Goal: Check status: Check status

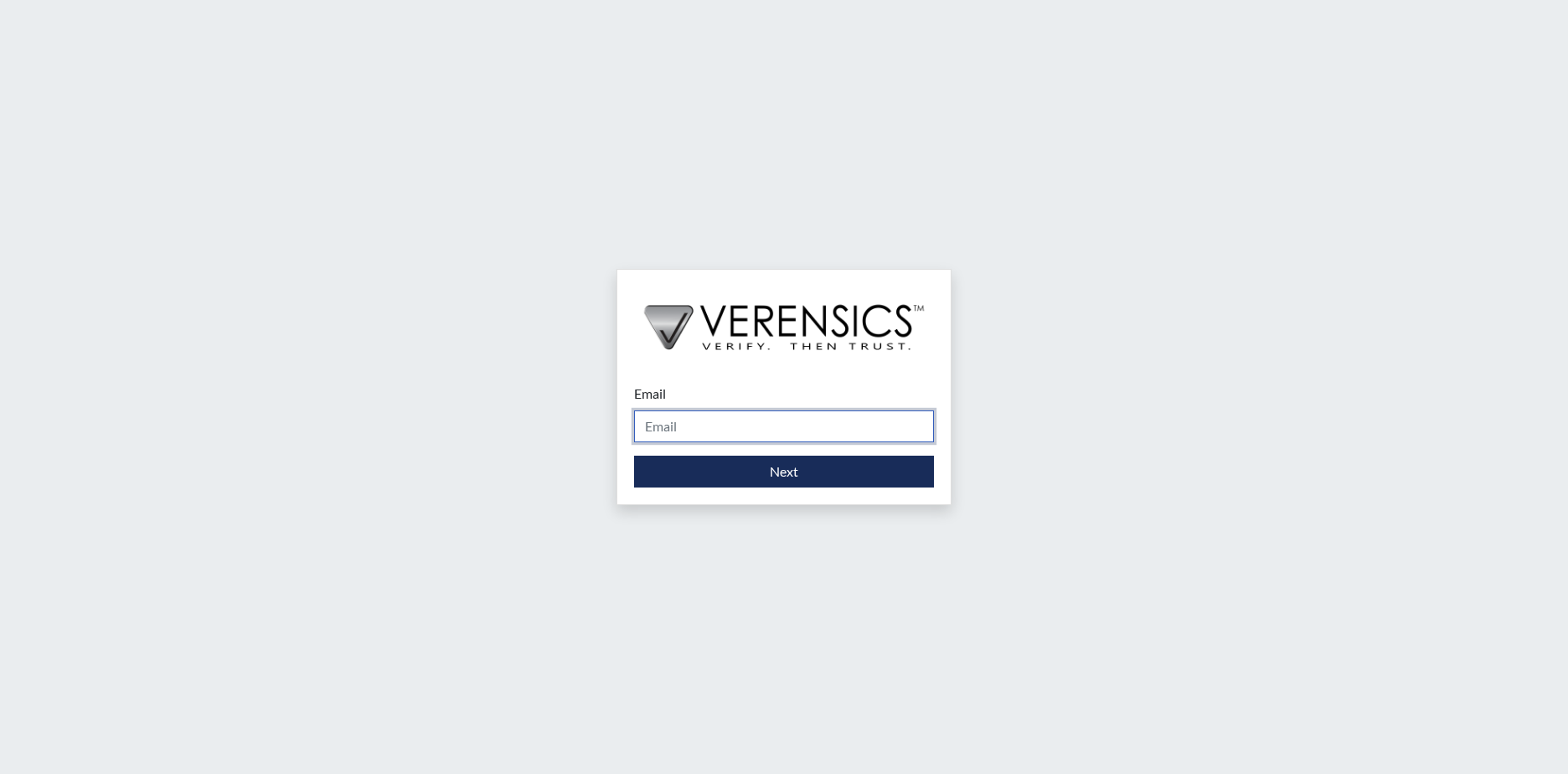
click at [699, 433] on input "Email" at bounding box center [784, 425] width 300 height 32
type input "[PERSON_NAME][EMAIL_ADDRESS][PERSON_NAME][DOMAIN_NAME]"
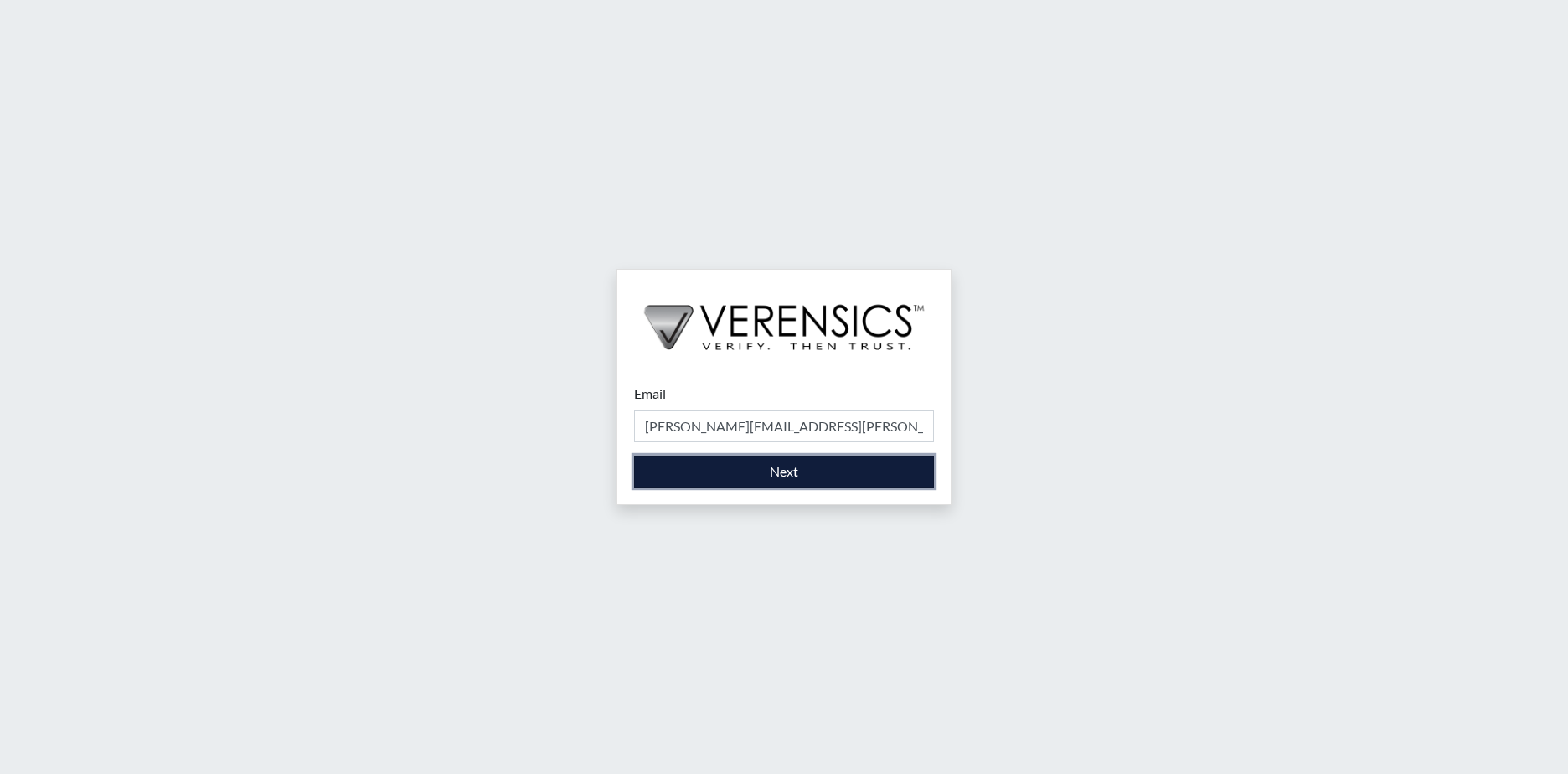
click at [757, 477] on button "Next" at bounding box center [784, 471] width 300 height 32
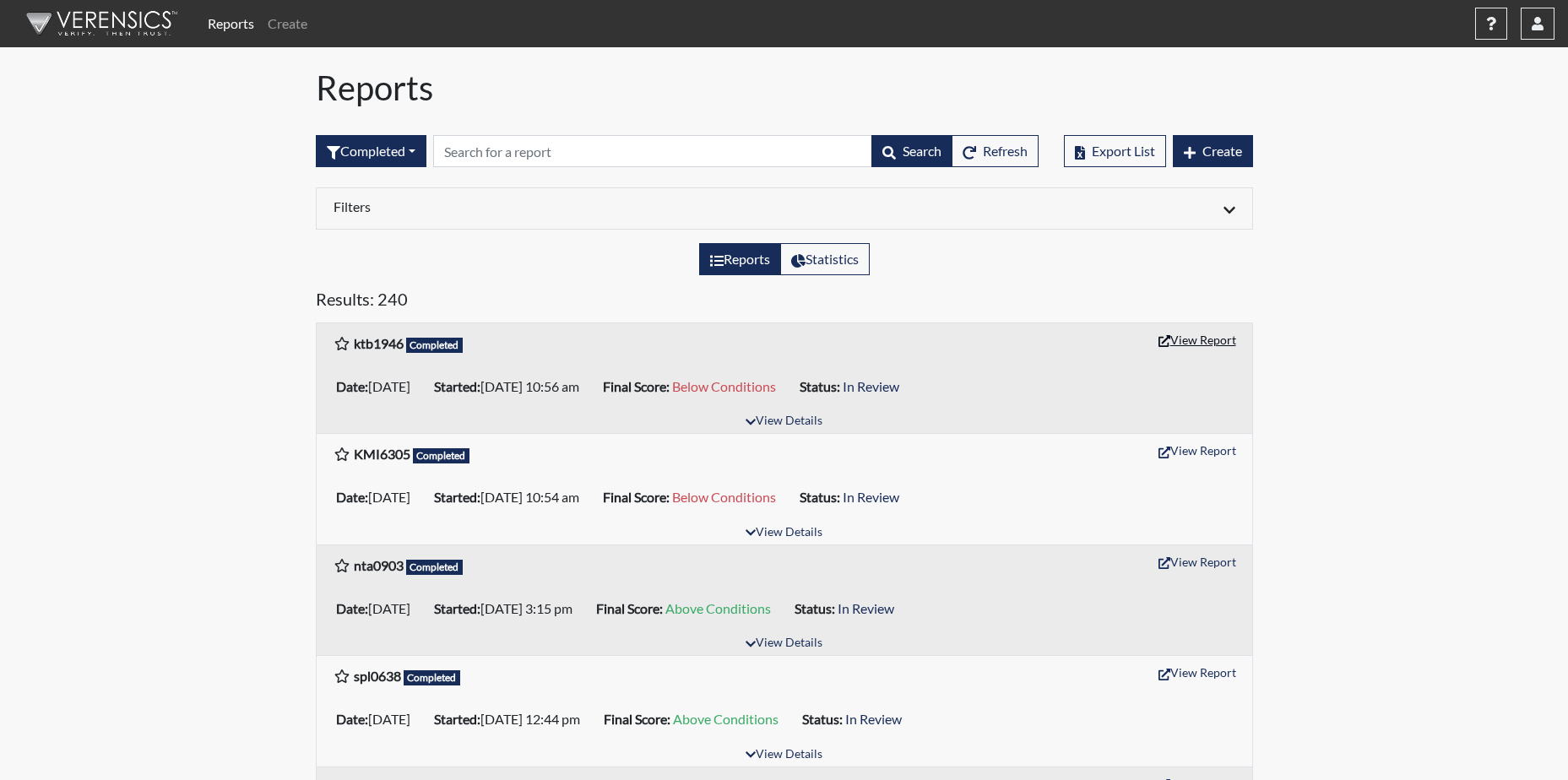
click at [1200, 339] on button "View Report" at bounding box center [1197, 339] width 93 height 26
click at [1537, 27] on icon "button" at bounding box center [1537, 24] width 12 height 14
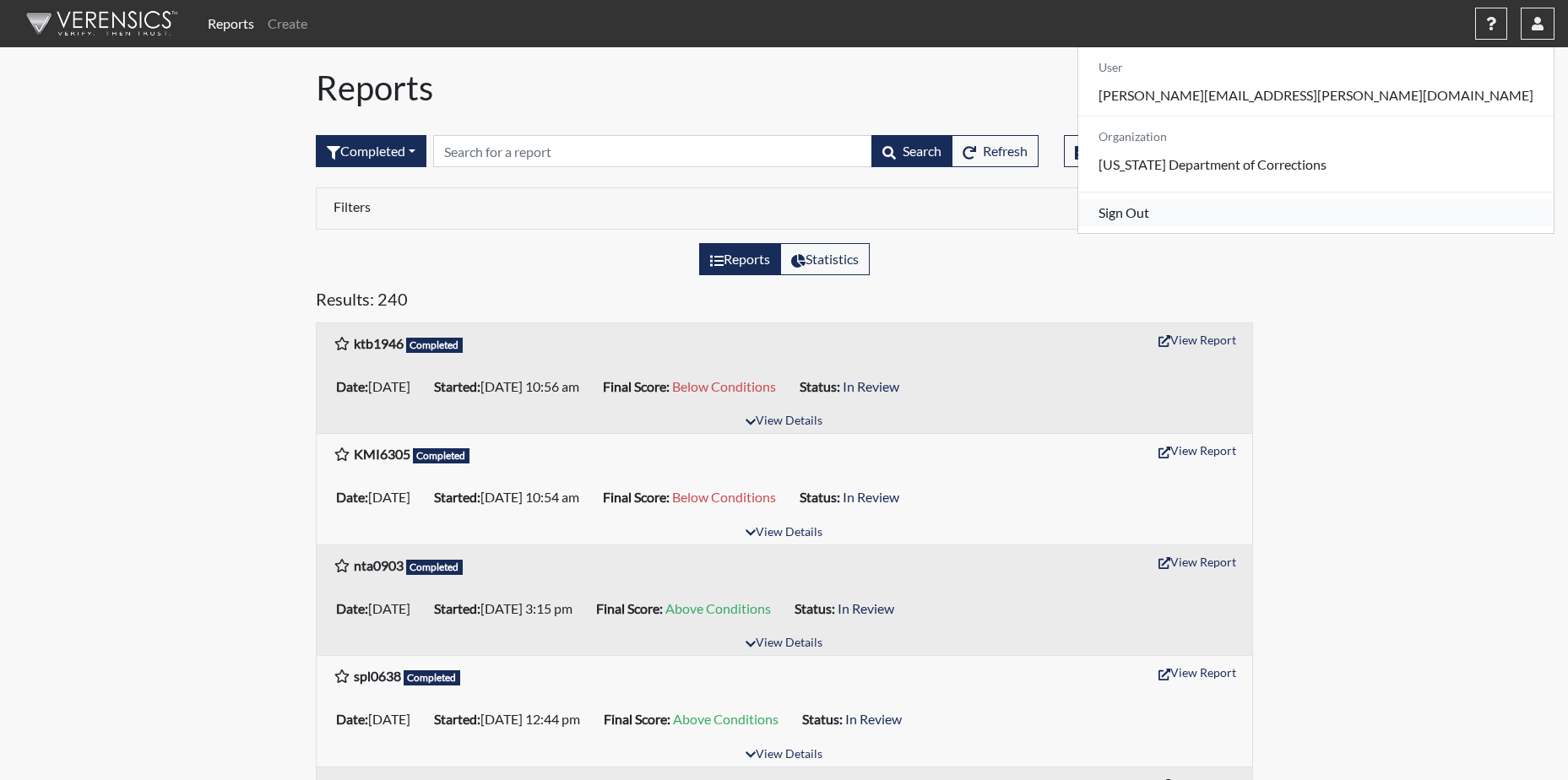
click at [1436, 226] on link "Sign Out" at bounding box center [1315, 212] width 475 height 27
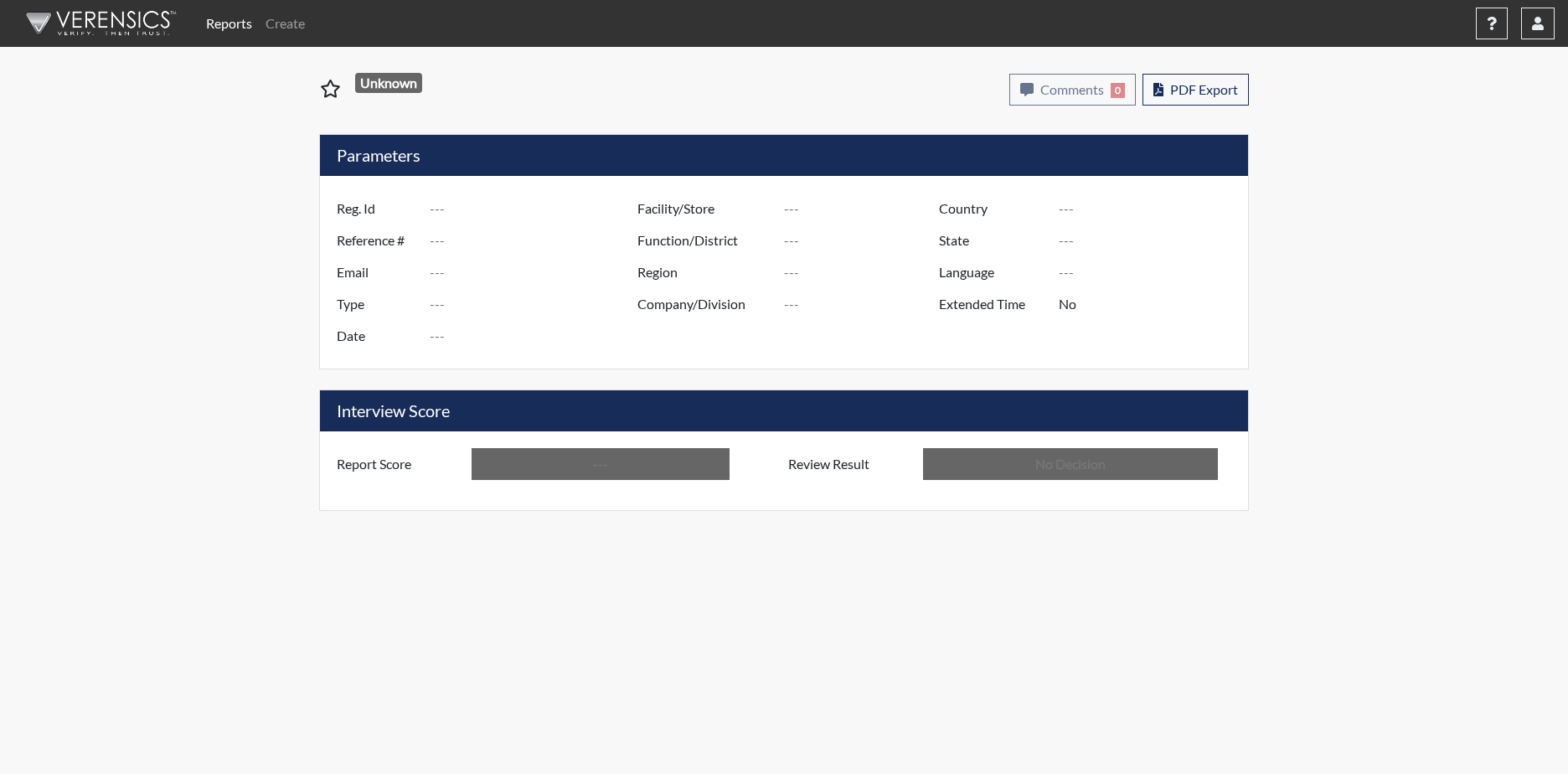
type input "ktb1946"
type input "50912"
type input "---"
type input "Corrections Pre-Employment"
type input "Aug 25, 2025"
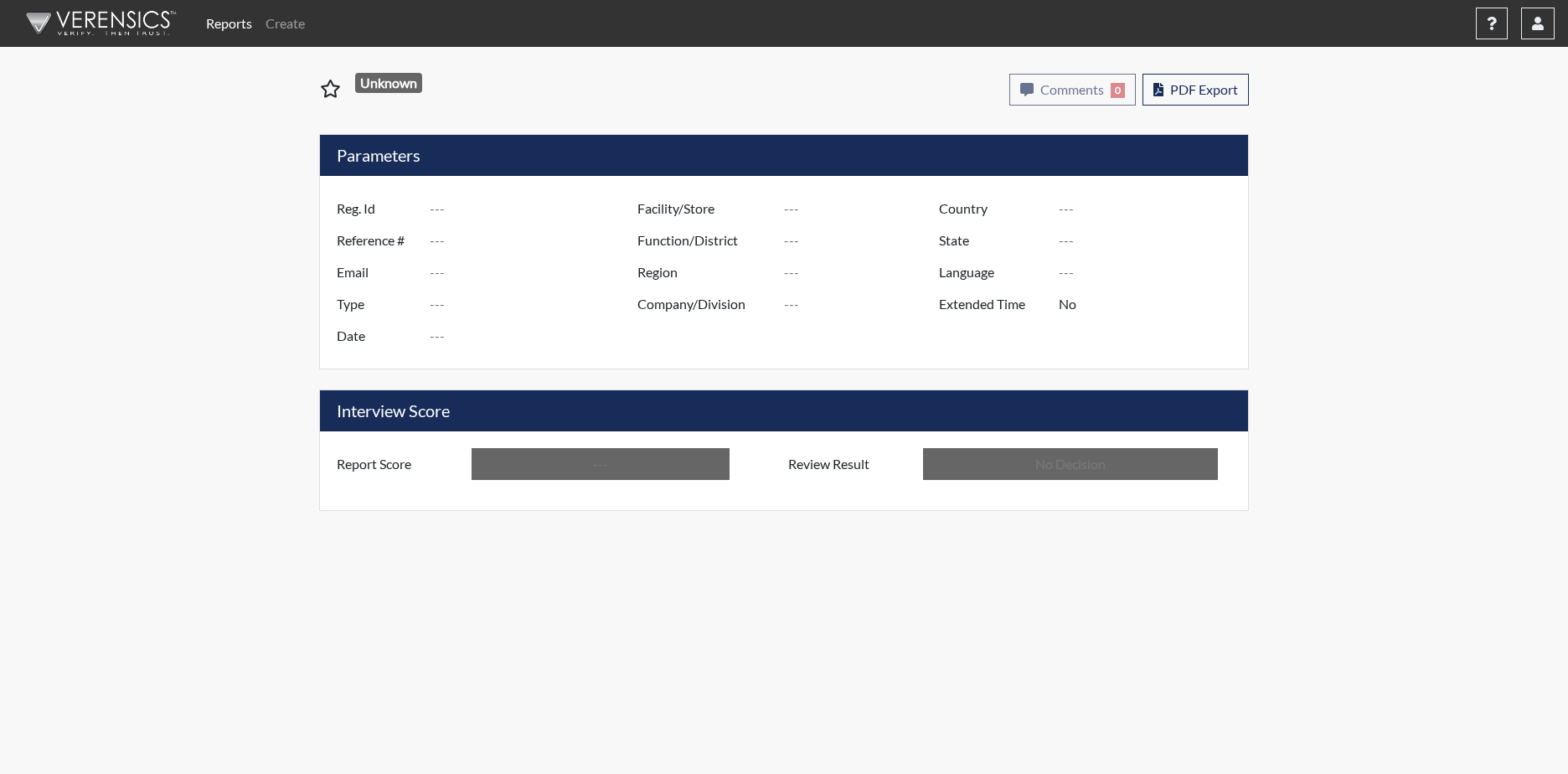
type input "[PERSON_NAME]"
type input "[GEOGRAPHIC_DATA]"
type input "[US_STATE]"
type input "English"
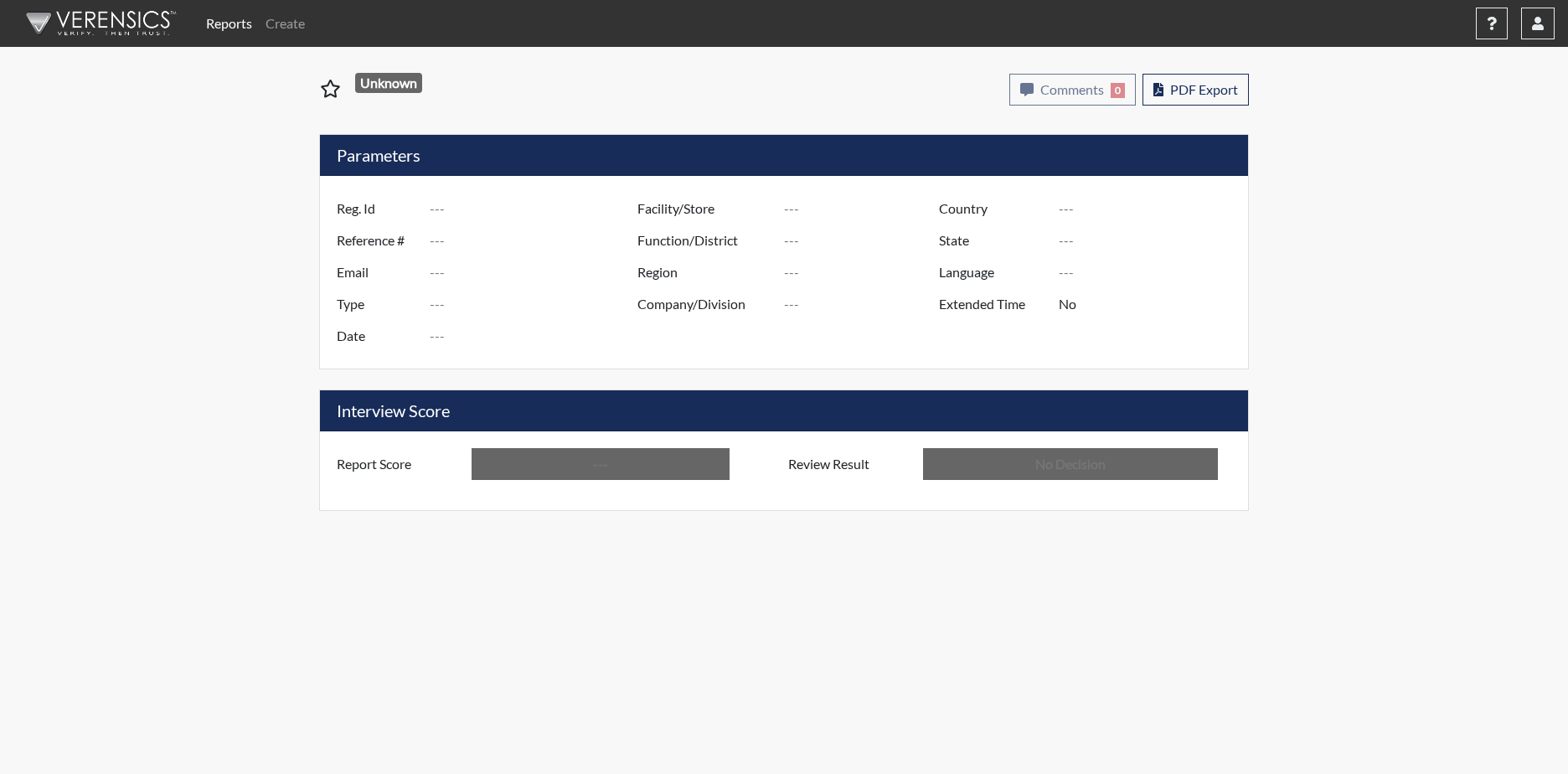
type input "Below Conditions"
type input "In Review"
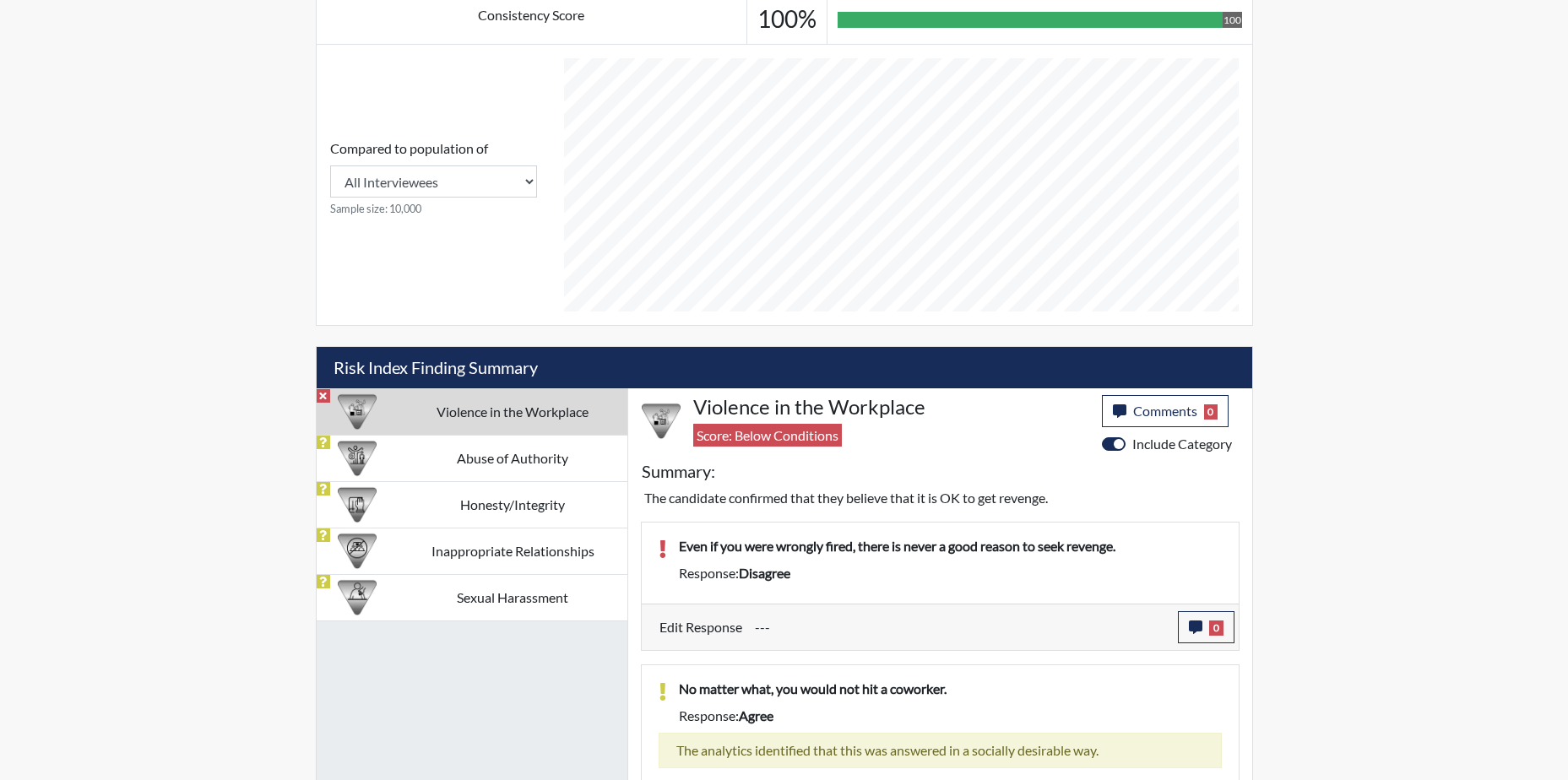
scroll to position [725, 0]
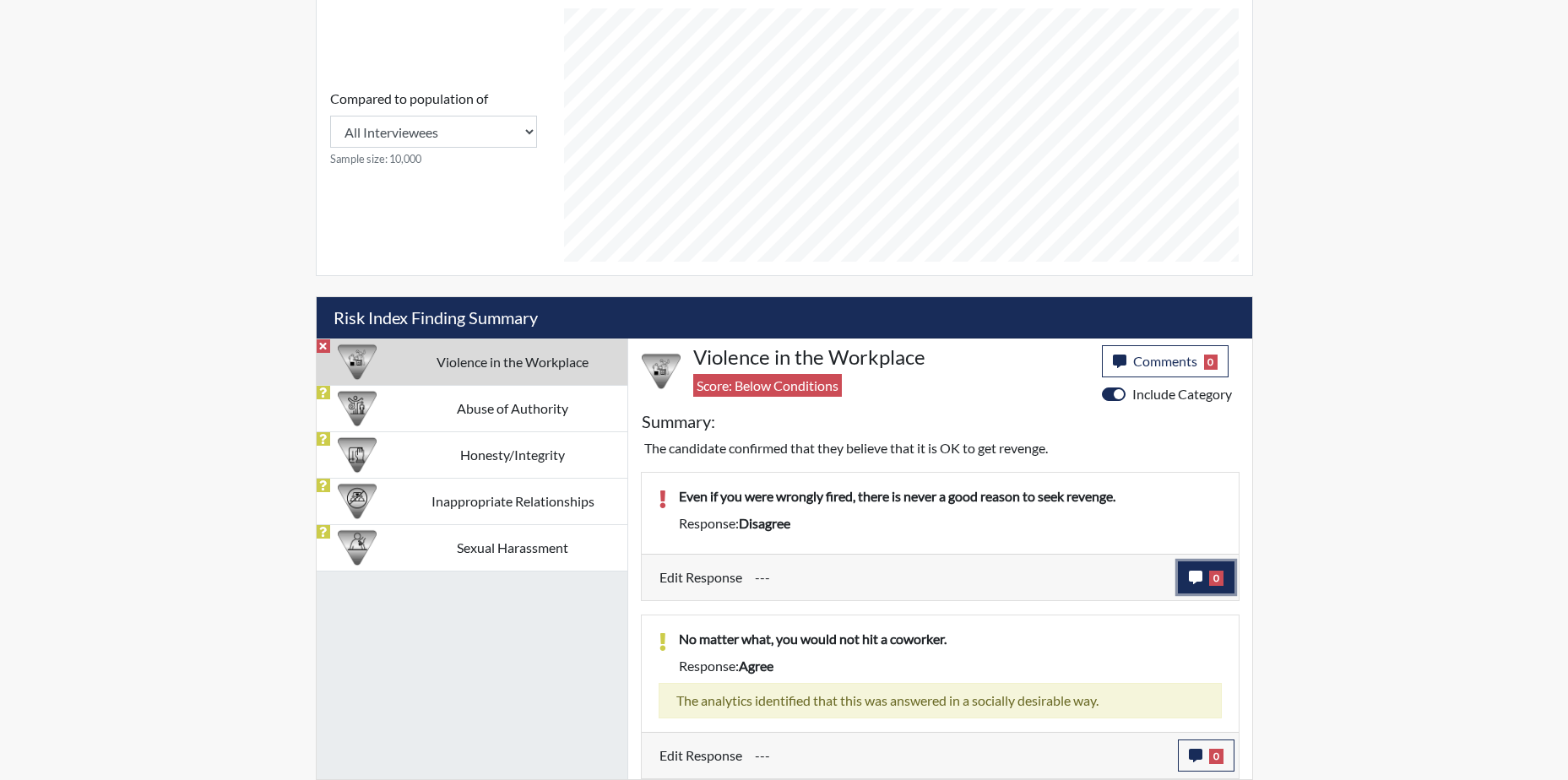
click at [1199, 577] on icon "button" at bounding box center [1195, 577] width 14 height 14
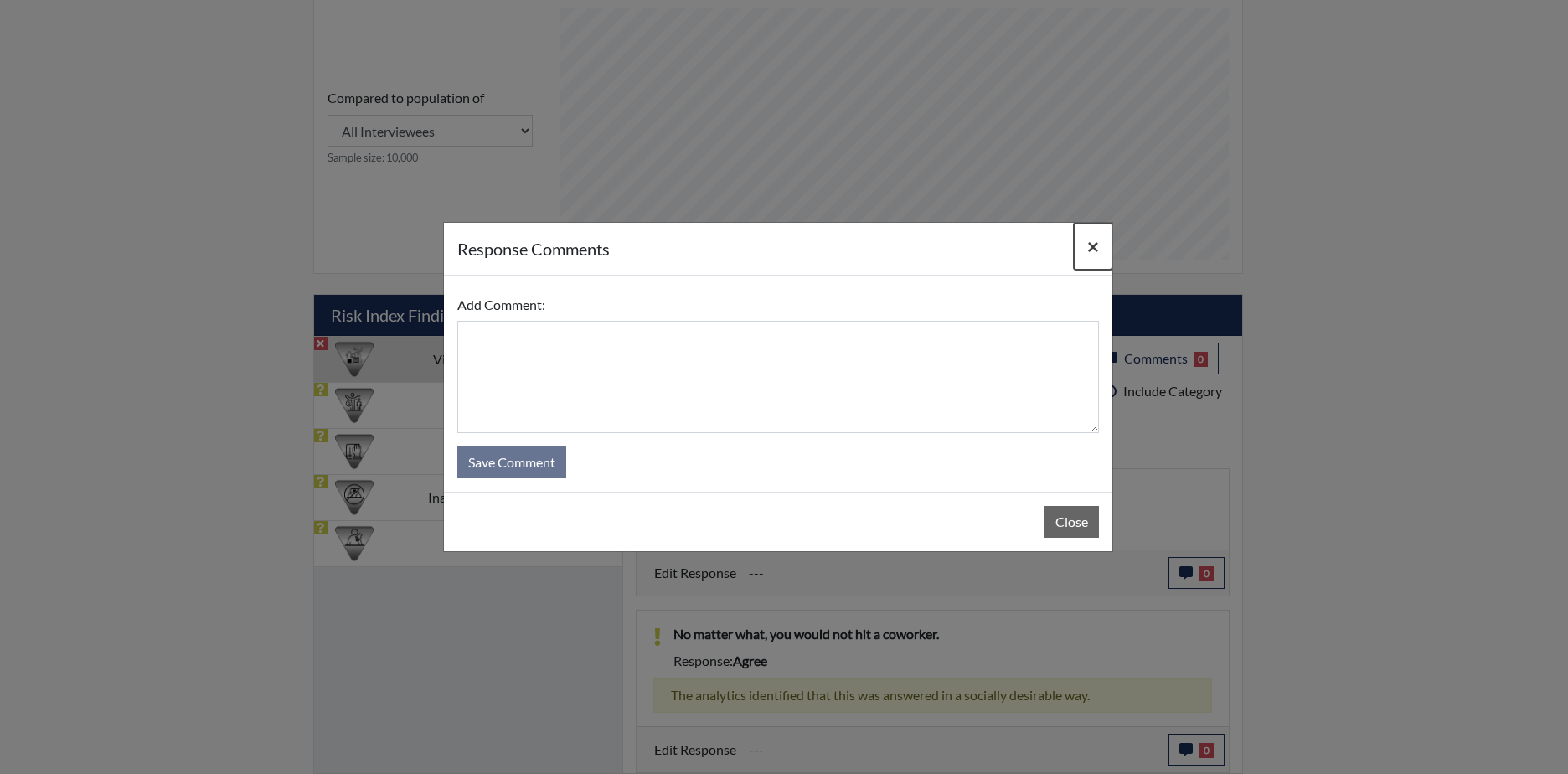
click at [1091, 237] on span "×" at bounding box center [1093, 245] width 12 height 24
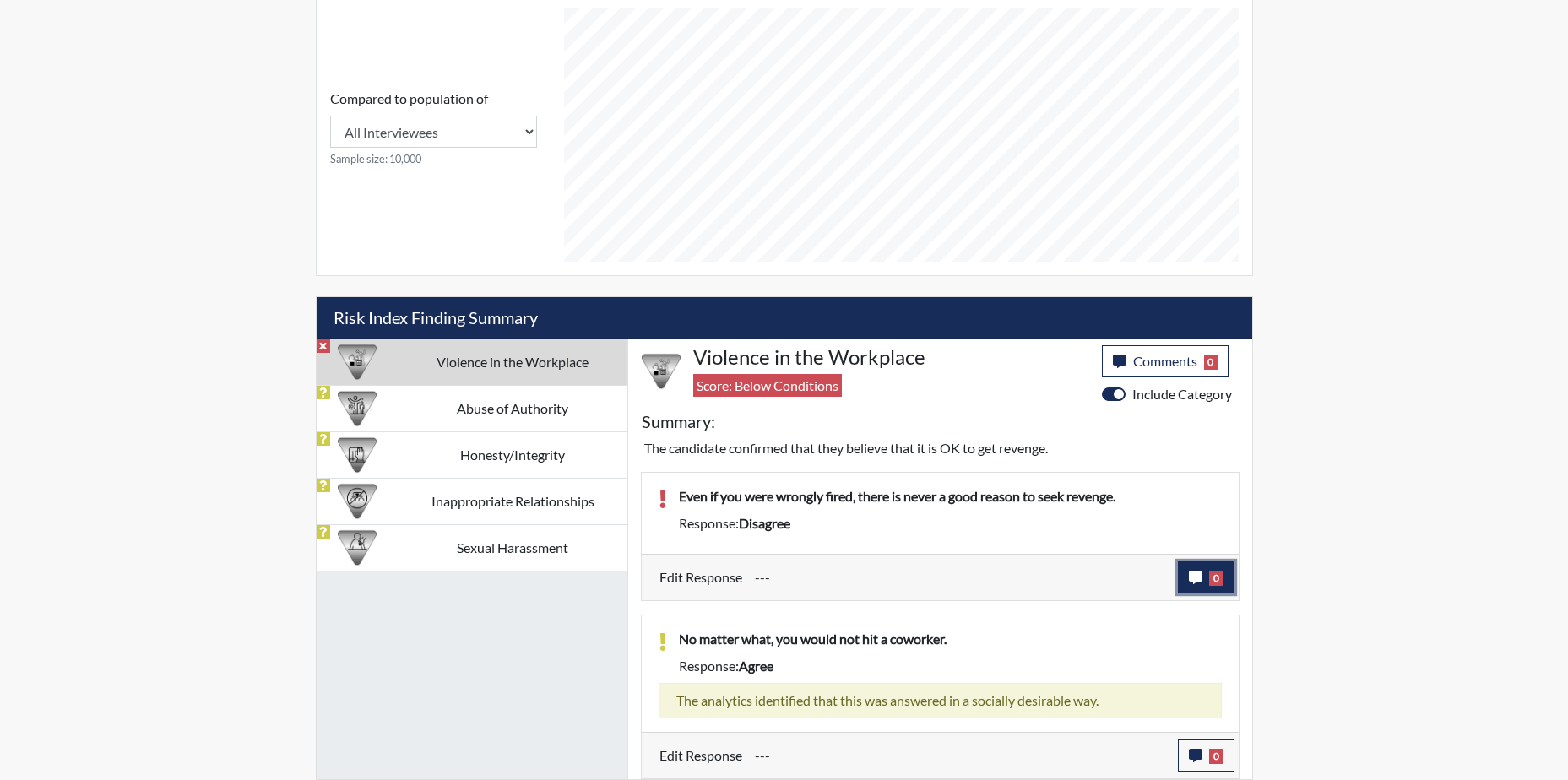
click at [1204, 578] on button "0" at bounding box center [1206, 576] width 57 height 32
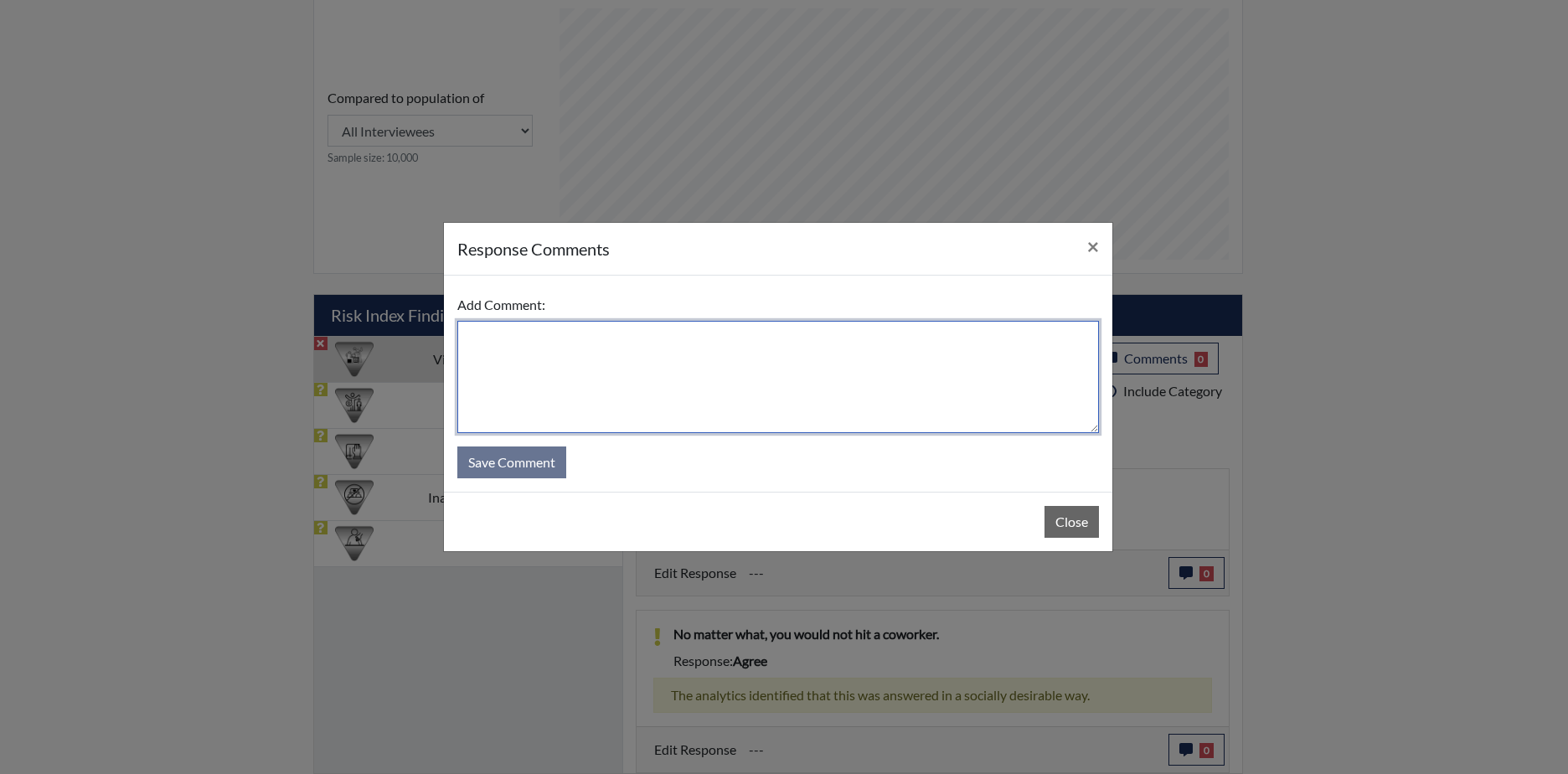
click at [581, 339] on textarea at bounding box center [778, 377] width 642 height 113
type textarea "Misread question meant to put agree"
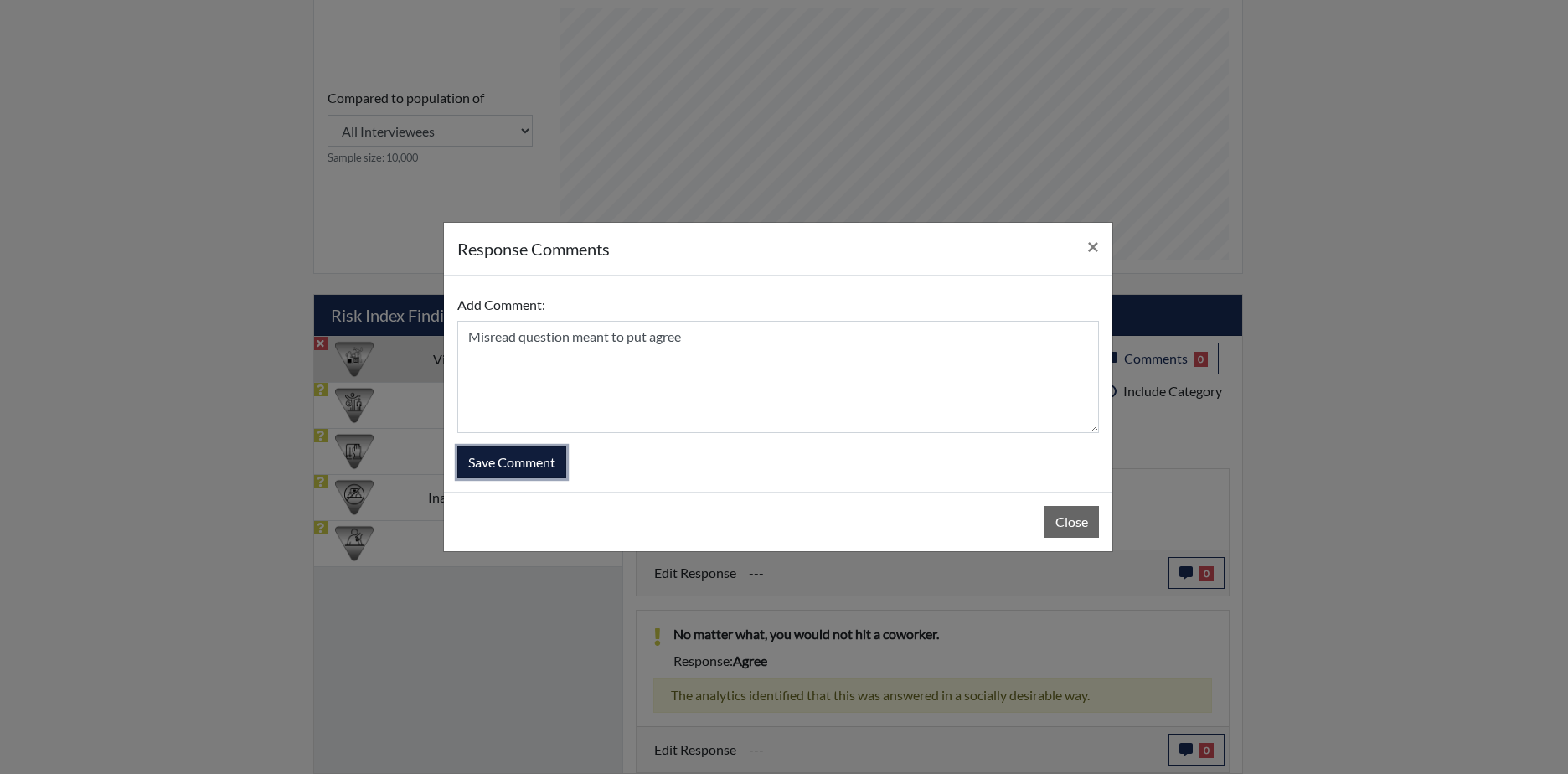
click at [496, 458] on button "Save Comment" at bounding box center [512, 462] width 109 height 32
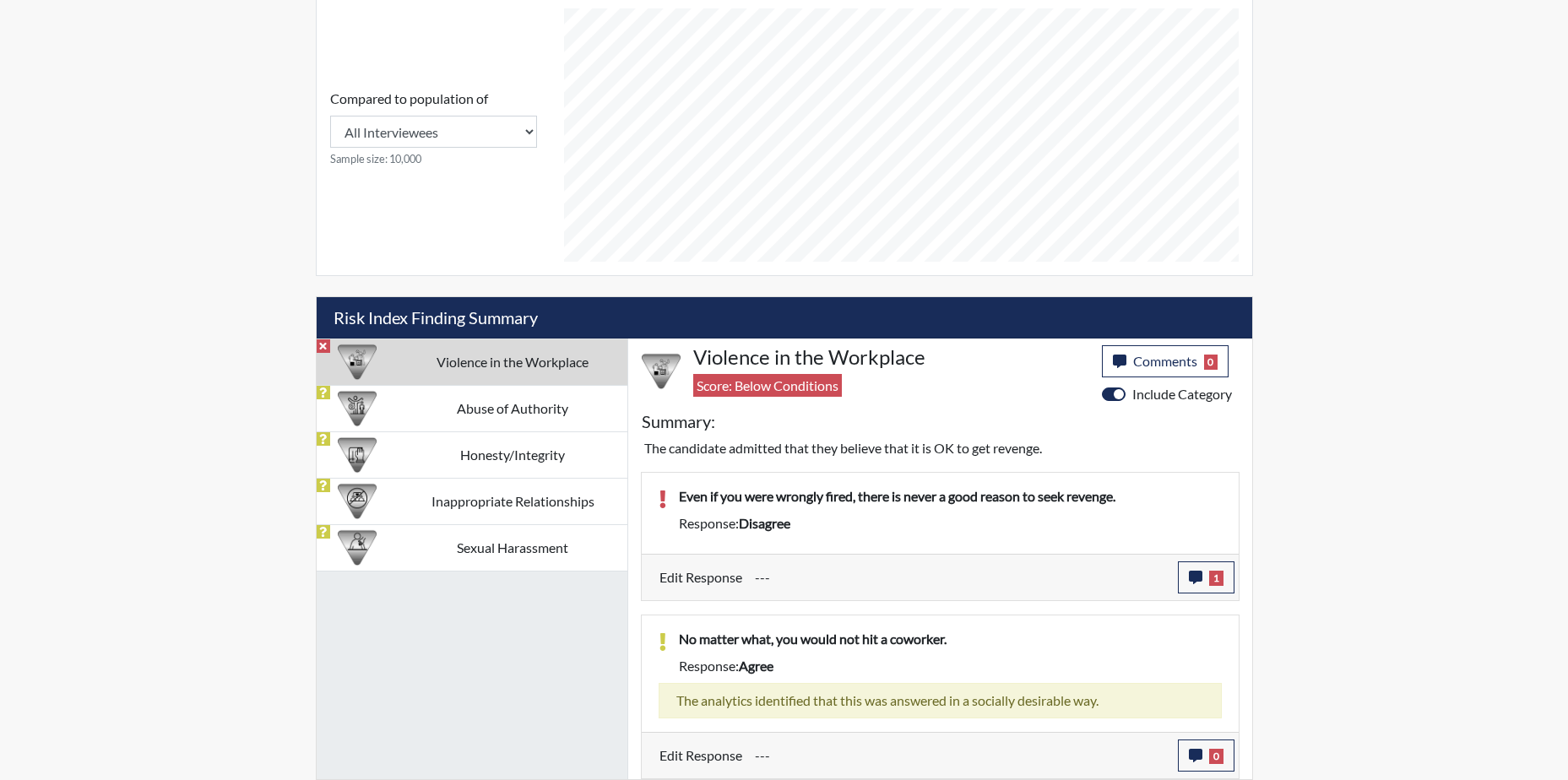
scroll to position [641, 0]
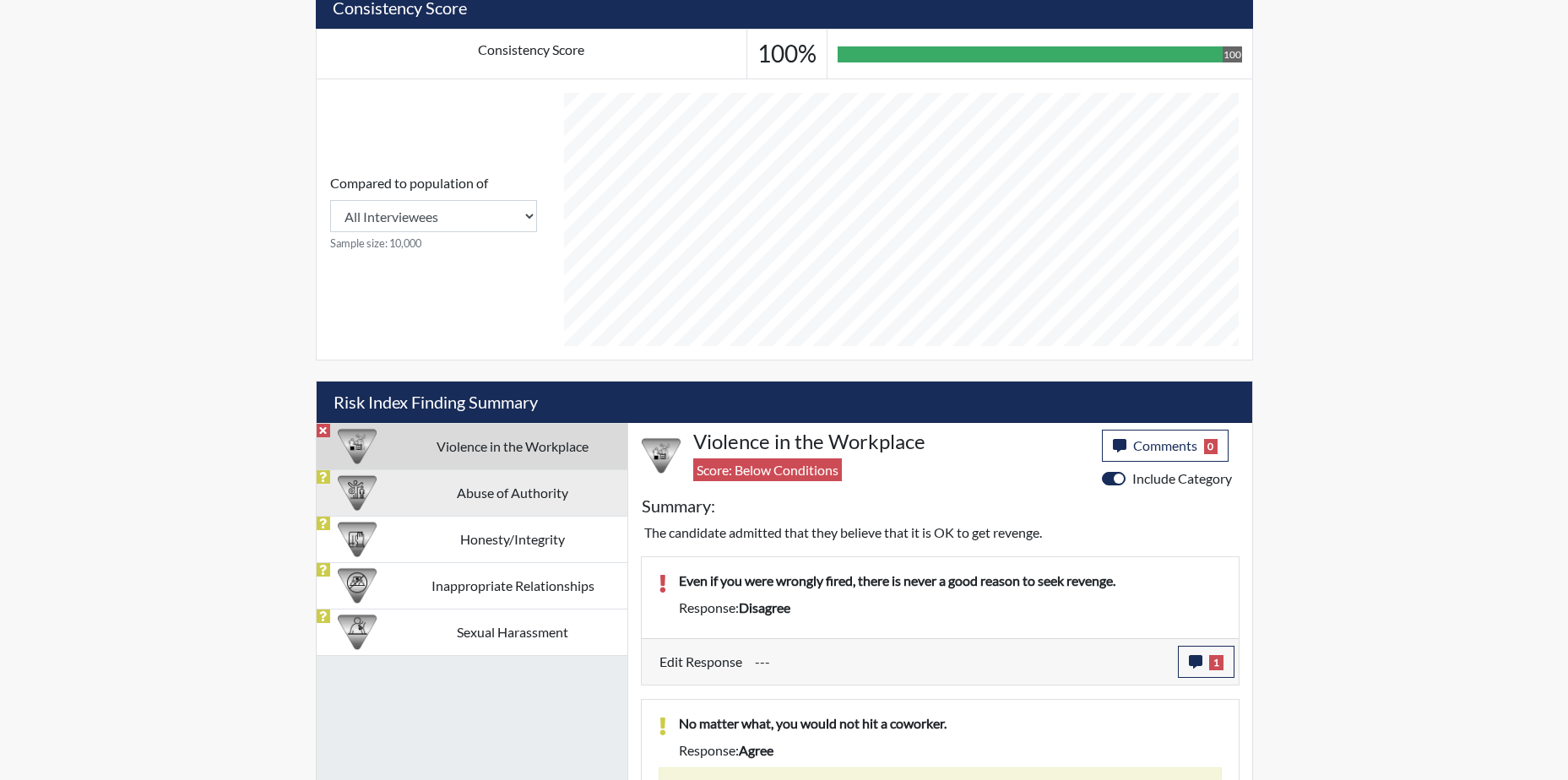
click at [529, 499] on td "Abuse of Authority" at bounding box center [513, 492] width 229 height 46
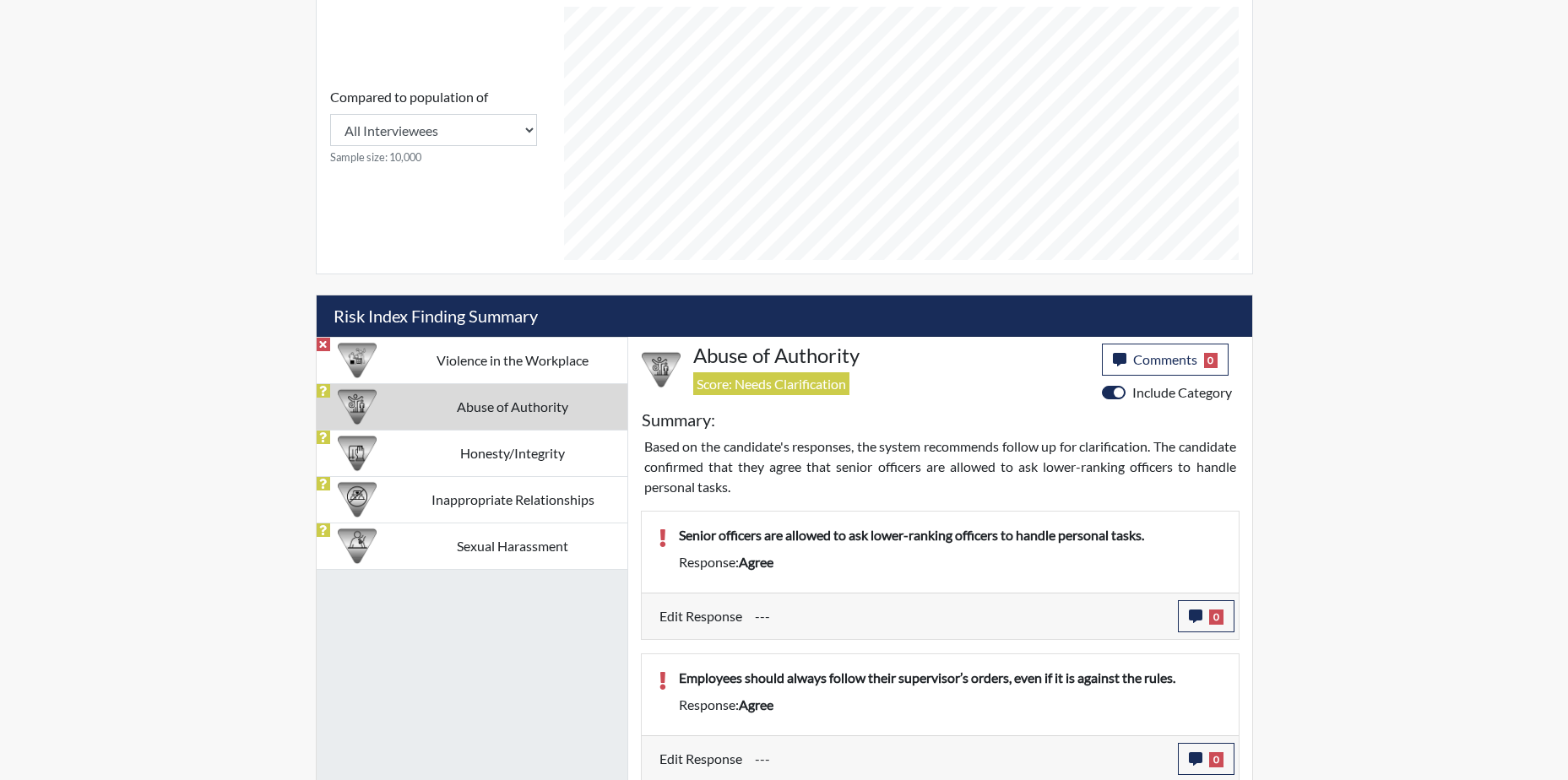
scroll to position [730, 0]
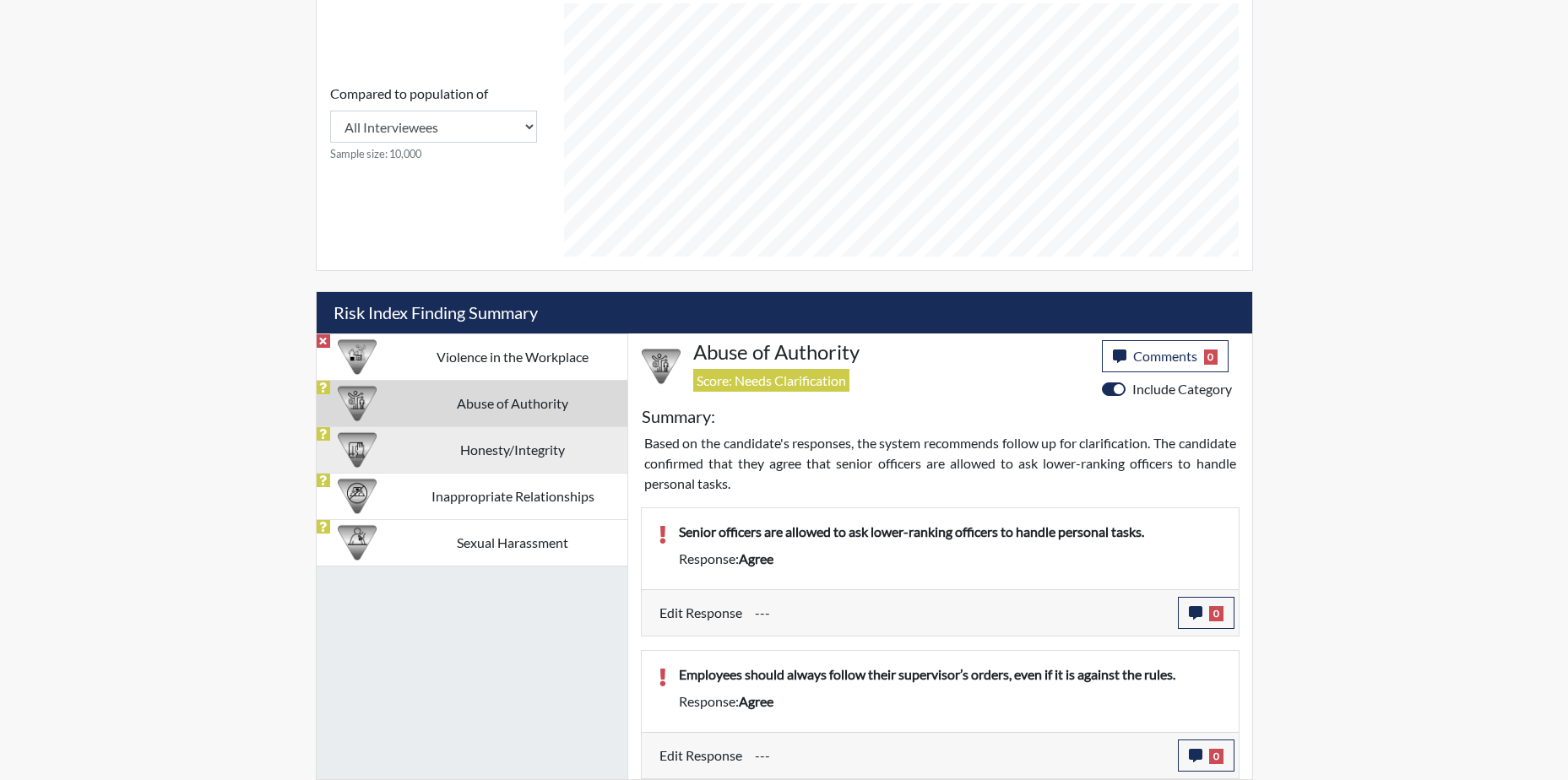
click at [470, 455] on td "Honesty/Integrity" at bounding box center [513, 449] width 229 height 46
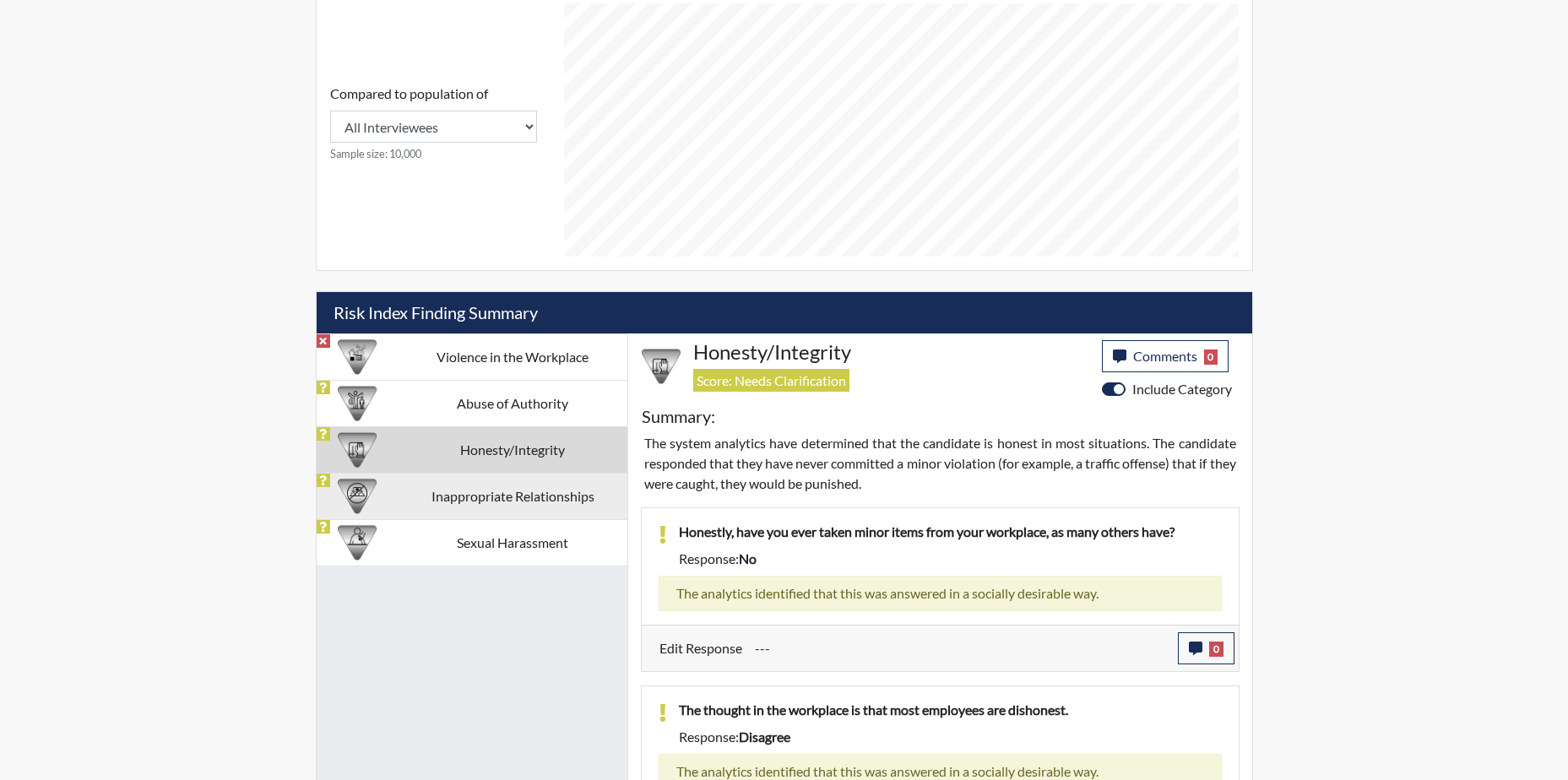
click at [463, 495] on td "Inappropriate Relationships" at bounding box center [513, 496] width 229 height 46
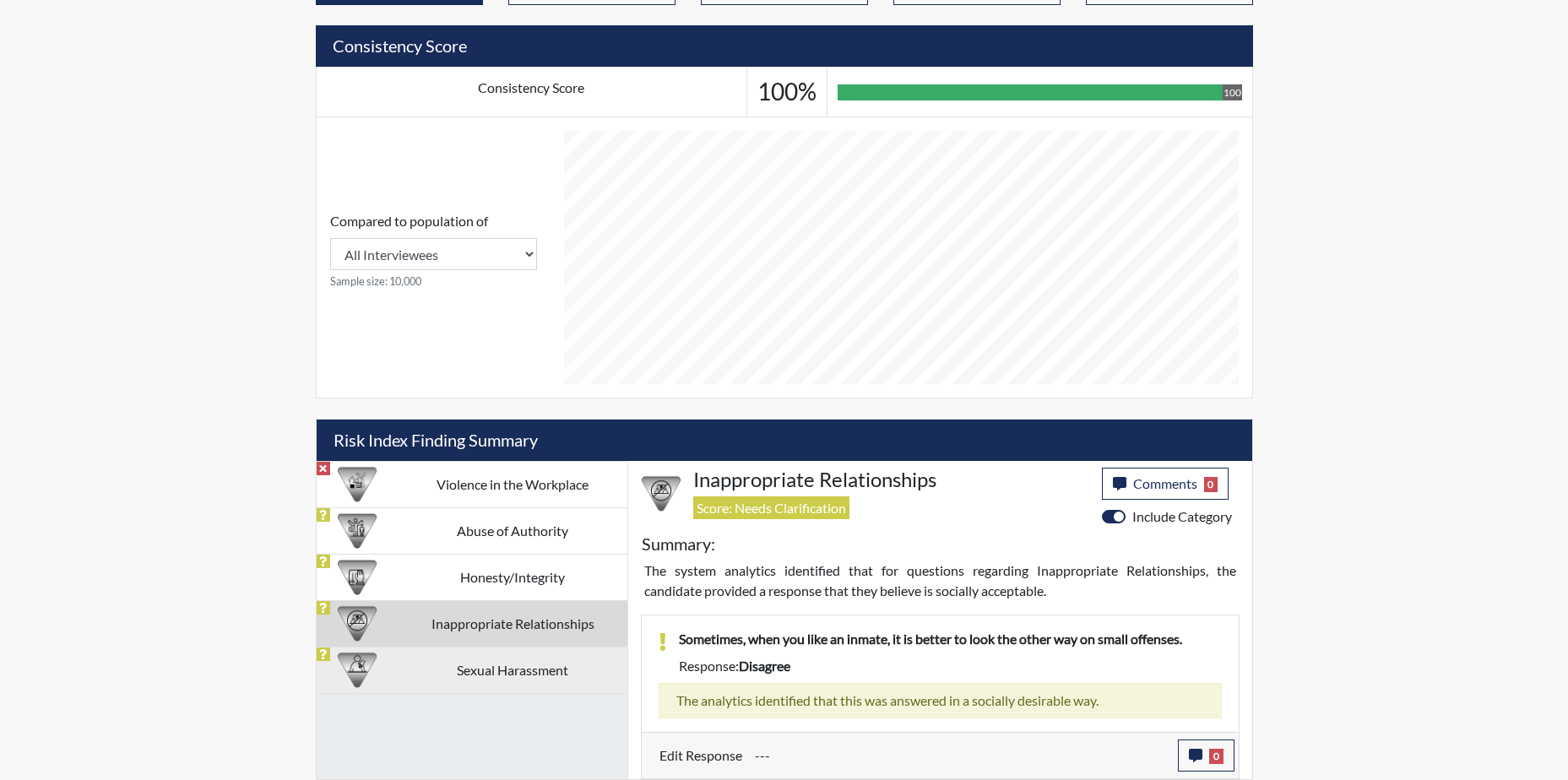
click at [416, 655] on td "Sexual Harassment" at bounding box center [513, 670] width 229 height 46
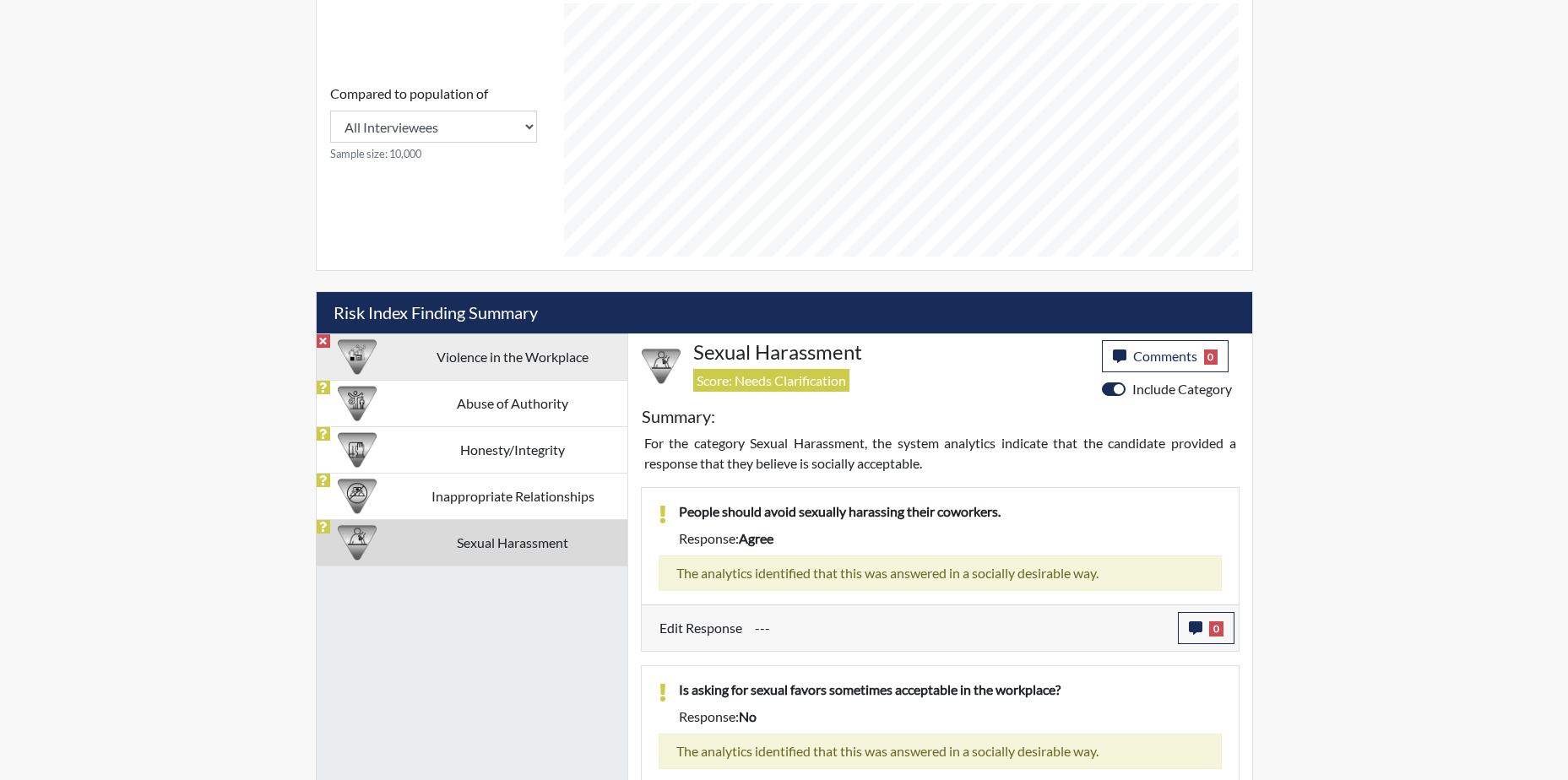
click at [469, 357] on td "Violence in the Workplace" at bounding box center [513, 356] width 229 height 46
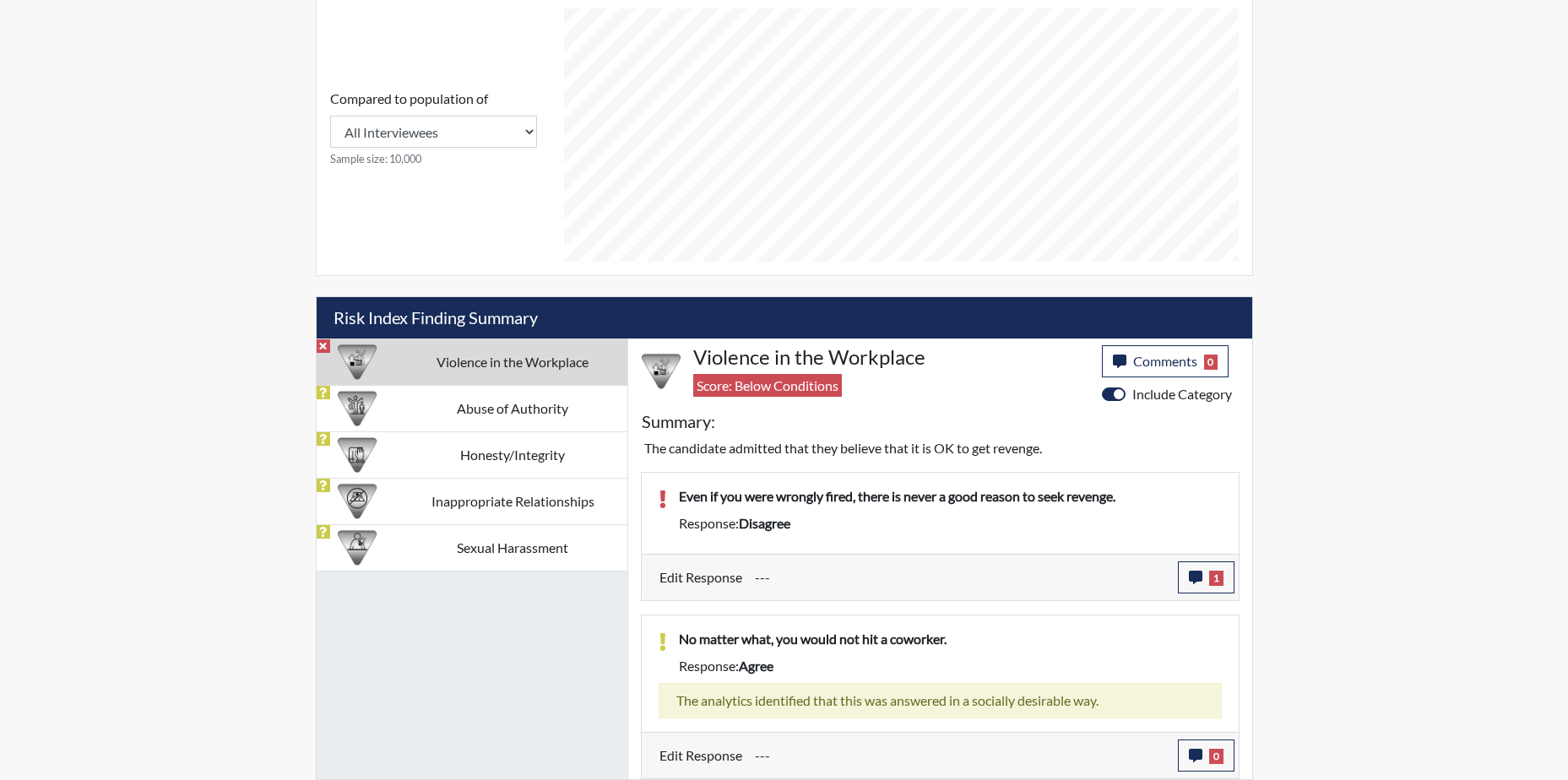
scroll to position [725, 0]
